Goal: Transaction & Acquisition: Purchase product/service

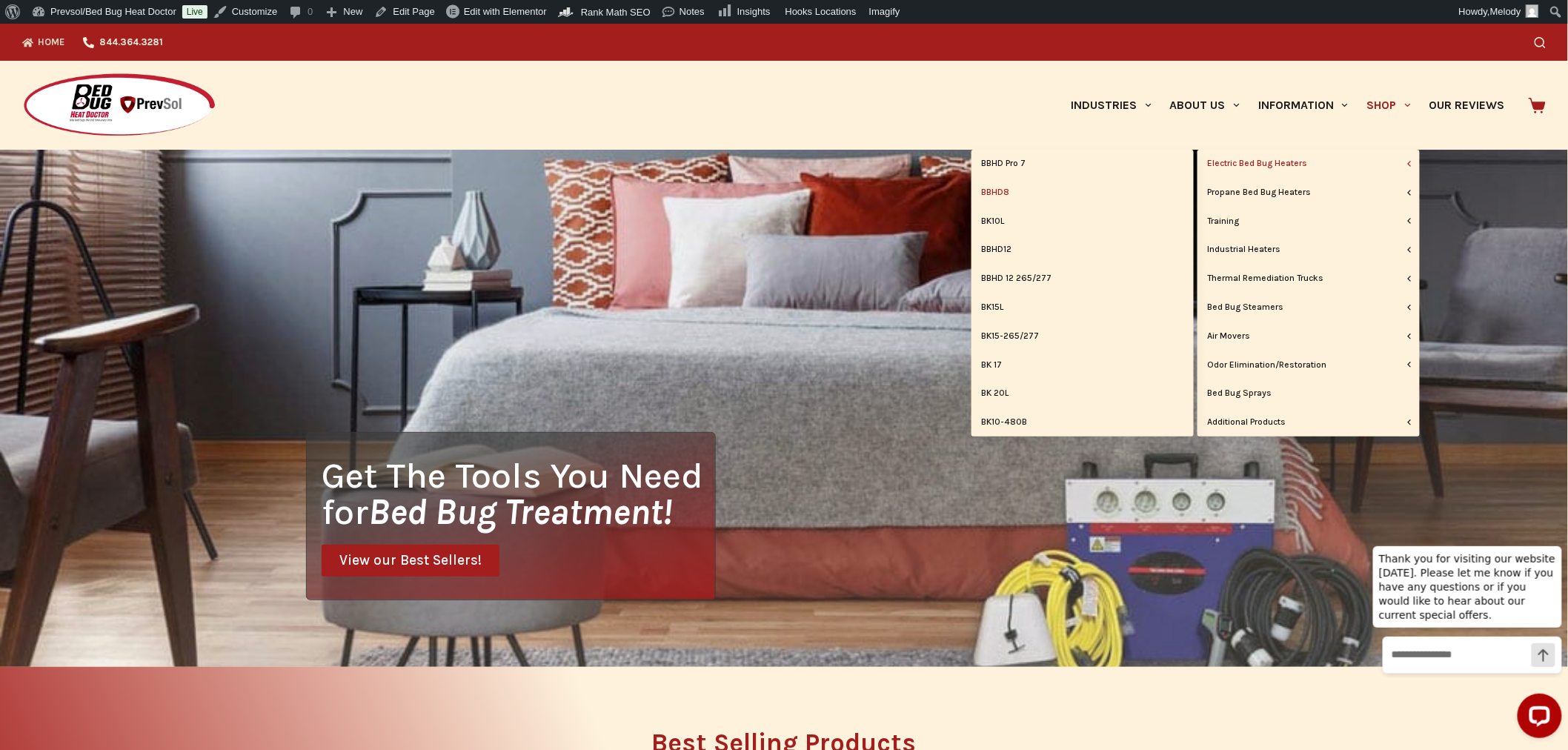
click at [1004, 193] on link "BBHD8" at bounding box center [1083, 192] width 222 height 28
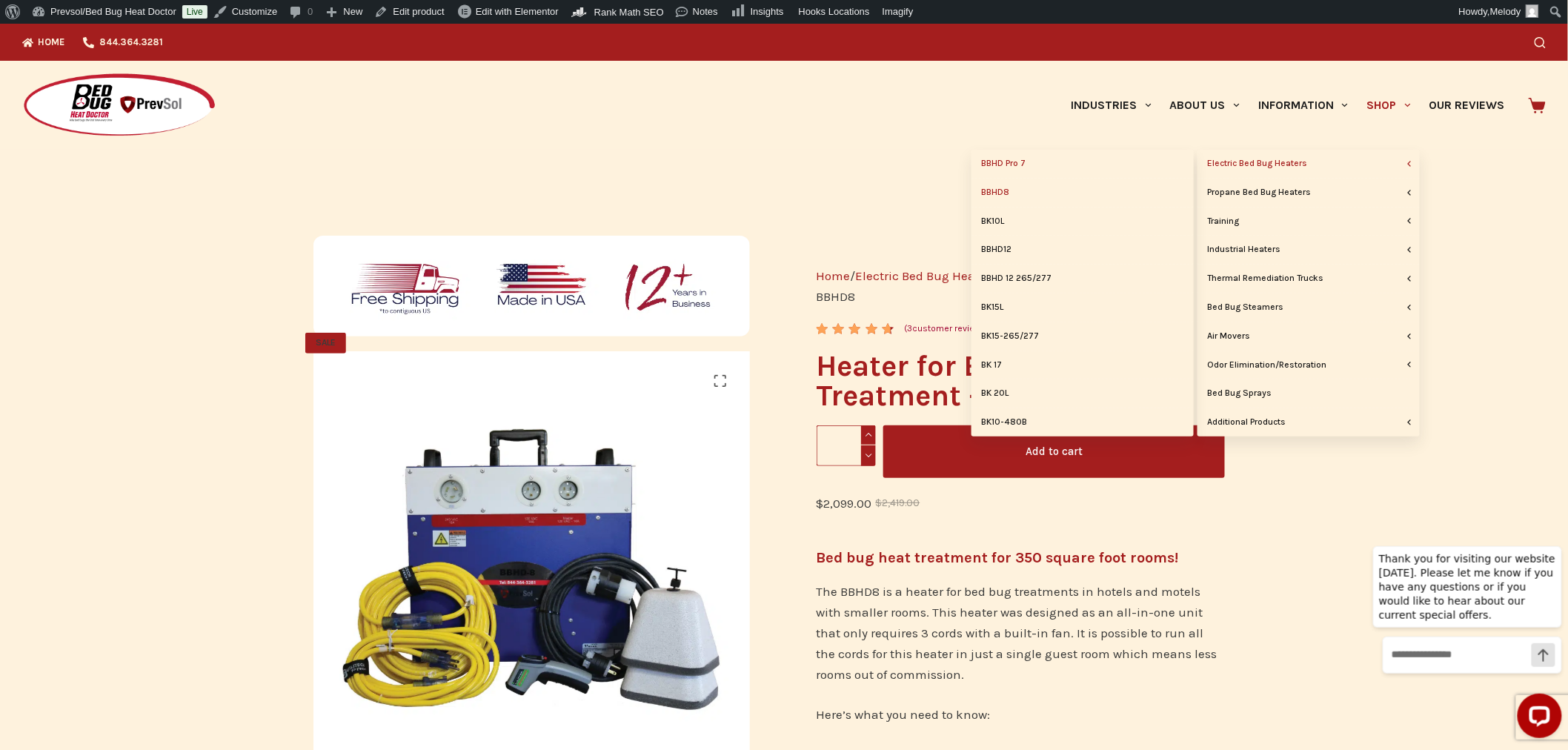
click at [1013, 163] on link "BBHD Pro 7" at bounding box center [1083, 163] width 222 height 28
